Goal: Task Accomplishment & Management: Manage account settings

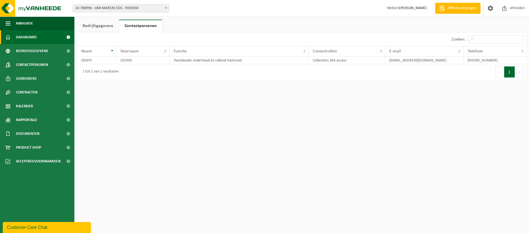
click at [26, 36] on span "Dashboard" at bounding box center [26, 37] width 21 height 14
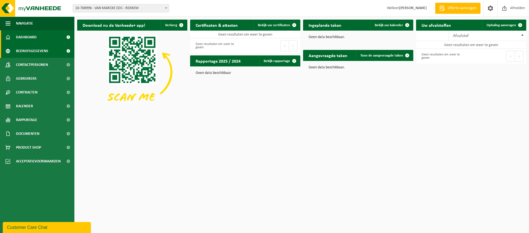
click at [35, 51] on span "Bedrijfsgegevens" at bounding box center [32, 51] width 32 height 14
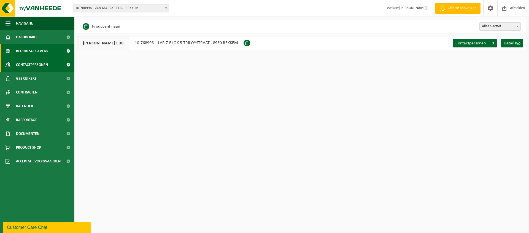
click at [33, 64] on span "Contactpersonen" at bounding box center [32, 65] width 32 height 14
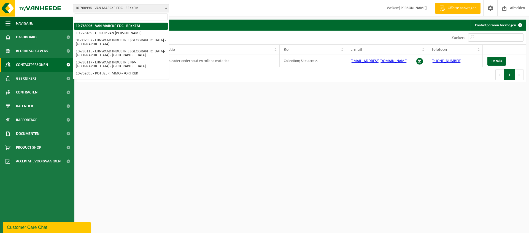
click at [166, 10] on span at bounding box center [166, 7] width 6 height 7
click at [198, 127] on html "Vestiging: 10-768996 - VAN MARCKE EDC - REKKEM 10-778189 - GROUP VAN MARCKE 01-…" at bounding box center [264, 116] width 529 height 233
click at [198, 120] on html "Vestiging: 10-768996 - VAN MARCKE EDC - REKKEM 10-778189 - GROUP VAN MARCKE 01-…" at bounding box center [264, 116] width 529 height 233
click at [165, 7] on span at bounding box center [166, 7] width 6 height 7
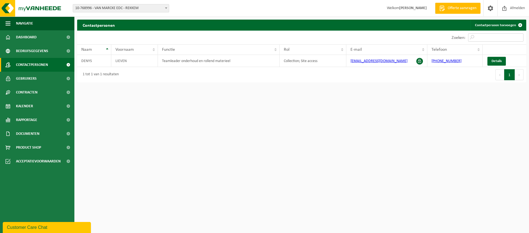
click at [486, 38] on input "Zoeken:" at bounding box center [495, 37] width 55 height 8
type input "denys"
click at [31, 78] on span "Gebruikers" at bounding box center [26, 79] width 21 height 14
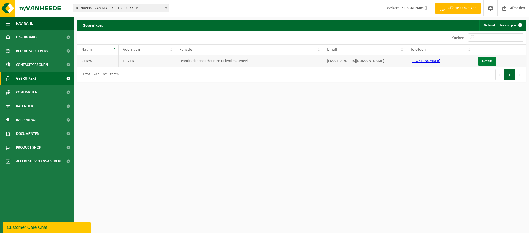
click at [491, 60] on link "Details" at bounding box center [487, 61] width 18 height 9
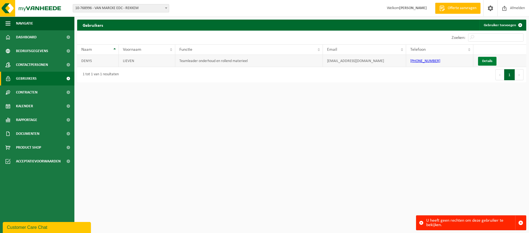
click at [490, 60] on link "Details" at bounding box center [487, 61] width 18 height 9
drag, startPoint x: 428, startPoint y: 221, endPoint x: 455, endPoint y: 226, distance: 27.5
click at [455, 226] on div "U heeft geen rechten om deze gebruiker te bekijken." at bounding box center [470, 223] width 89 height 14
click at [440, 221] on div "U heeft geen rechten om deze gebruiker te bekijken." at bounding box center [470, 223] width 89 height 14
drag, startPoint x: 427, startPoint y: 220, endPoint x: 446, endPoint y: 225, distance: 20.3
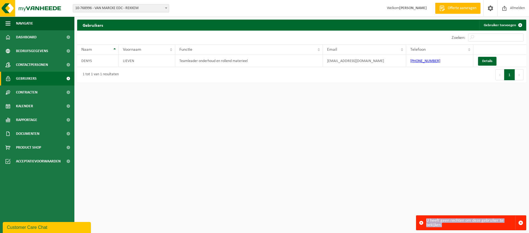
click at [446, 225] on div "U heeft geen rechten om deze gebruiker te bekijken." at bounding box center [470, 223] width 89 height 14
click at [521, 222] on span "button" at bounding box center [521, 222] width 5 height 5
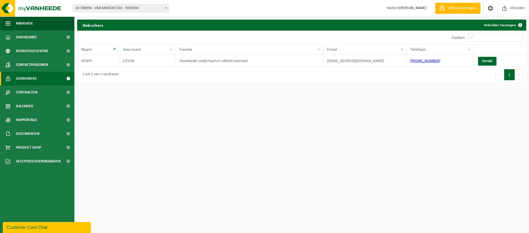
click at [378, 159] on html "Vestiging: 10-768996 - VAN MARCKE EDC - REKKEM 10-778189 - GROUP VAN MARCKE 01-…" at bounding box center [264, 116] width 529 height 233
click at [509, 25] on link "Gebruiker toevoegen" at bounding box center [503, 25] width 46 height 11
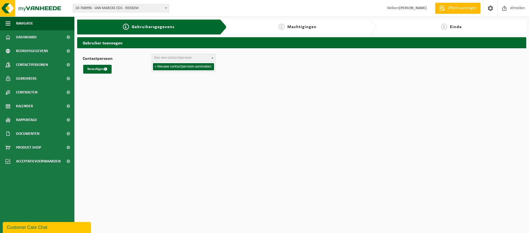
click at [176, 55] on span "Kies een contactpersoon" at bounding box center [183, 58] width 63 height 8
select select "0"
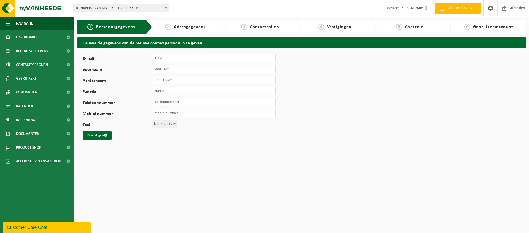
click at [269, 28] on span "Contactrollen" at bounding box center [264, 27] width 29 height 4
click at [28, 76] on span "Gebruikers" at bounding box center [26, 79] width 21 height 14
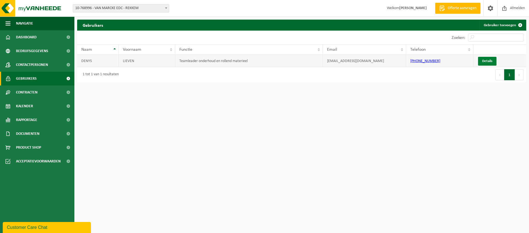
click at [485, 62] on link "Details" at bounding box center [487, 61] width 18 height 9
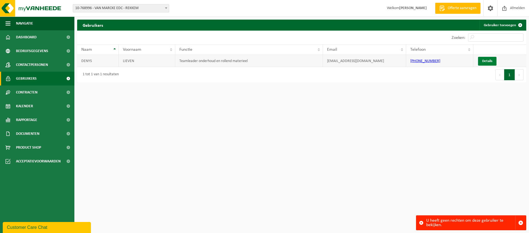
click at [487, 61] on link "Details" at bounding box center [487, 61] width 18 height 9
click at [488, 61] on link "Details" at bounding box center [487, 61] width 18 height 9
click at [152, 7] on span "10-768996 - VAN MARCKE EDC - REKKEM" at bounding box center [121, 8] width 96 height 8
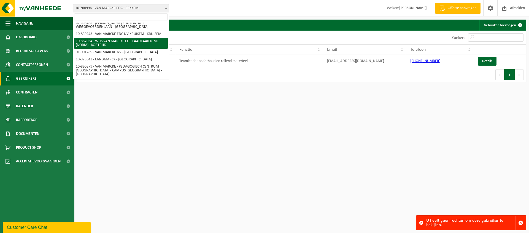
scroll to position [112, 0]
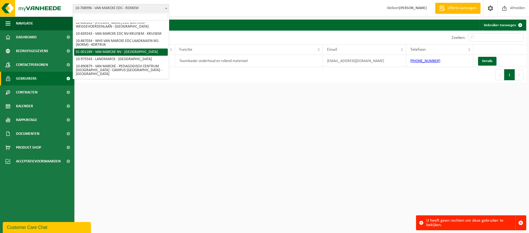
select select "8126"
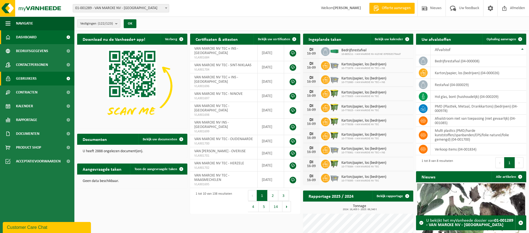
click at [32, 77] on span "Gebruikers" at bounding box center [26, 79] width 21 height 14
